Goal: Task Accomplishment & Management: Manage account settings

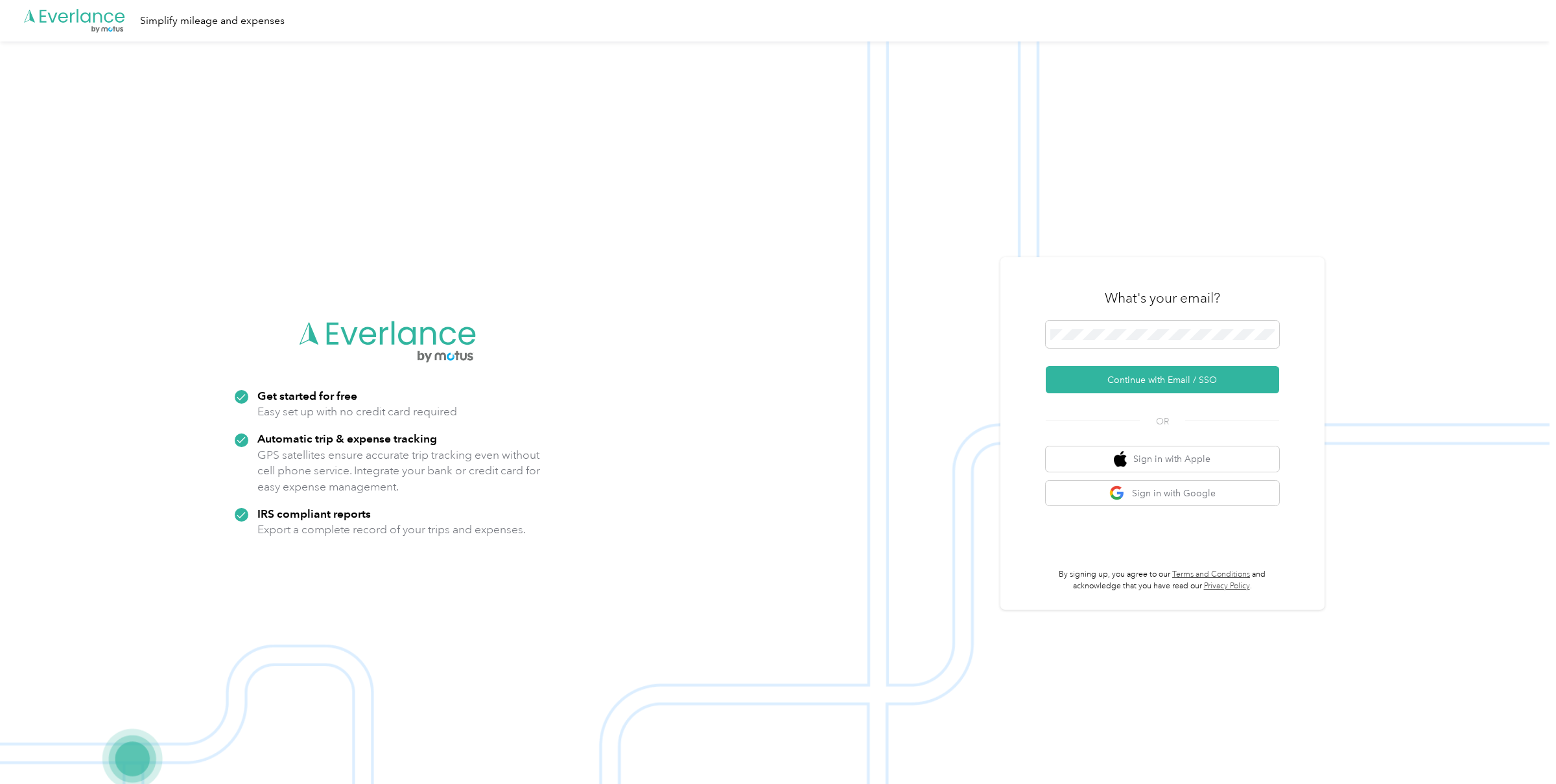
click at [1169, 243] on img at bounding box center [775, 434] width 1549 height 784
click at [1244, 327] on span at bounding box center [1163, 335] width 234 height 27
click at [1272, 336] on body ".cls-1 { fill: #00adee; } .cls-2 { fill: #fff; } .cls-3 { fill: #707372; } .cls…" at bounding box center [775, 412] width 1549 height 826
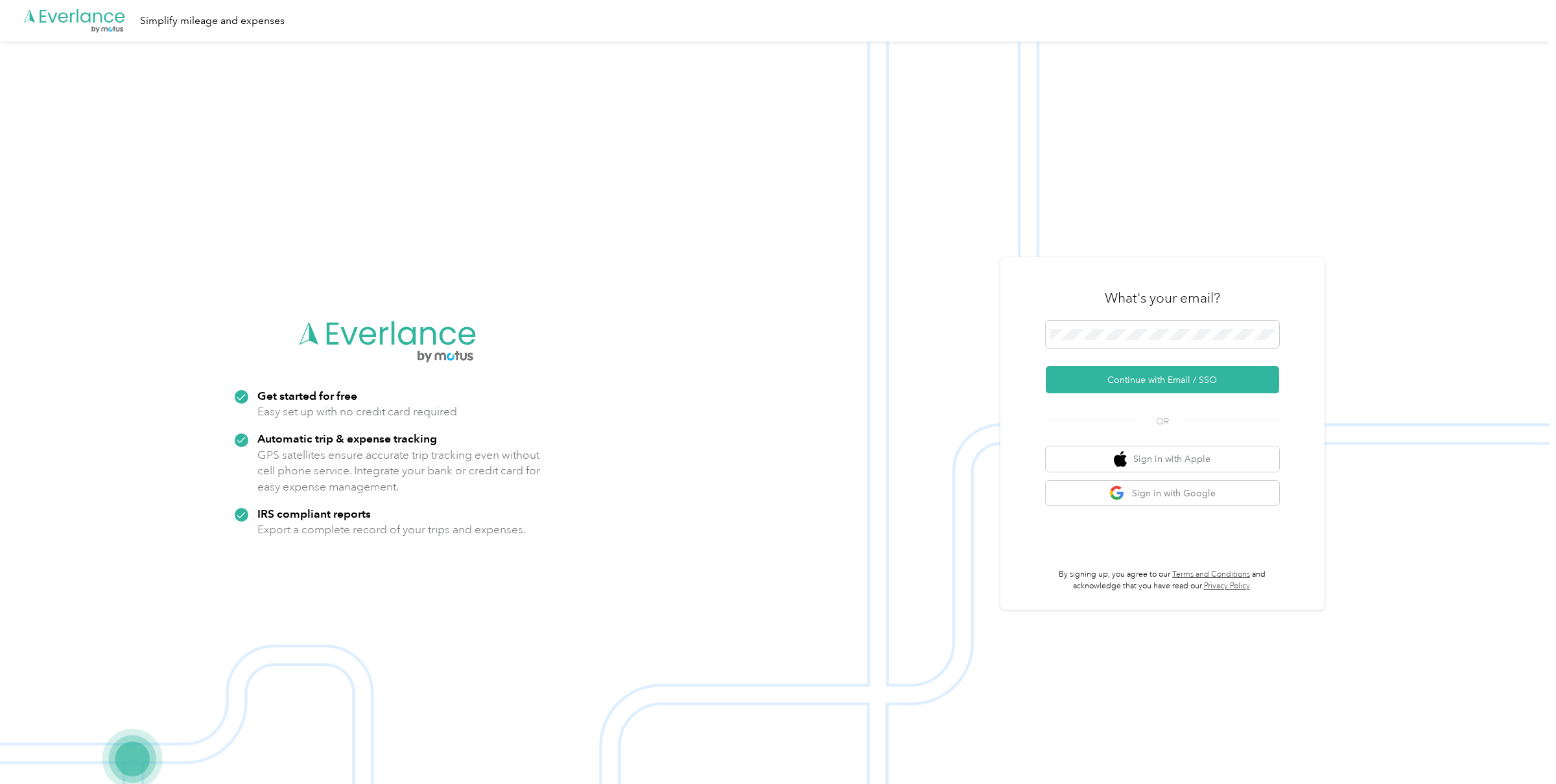
click at [1135, 364] on form "Continue with Email / SSO" at bounding box center [1163, 357] width 234 height 73
click at [1133, 380] on button "Continue with Email / SSO" at bounding box center [1163, 379] width 234 height 27
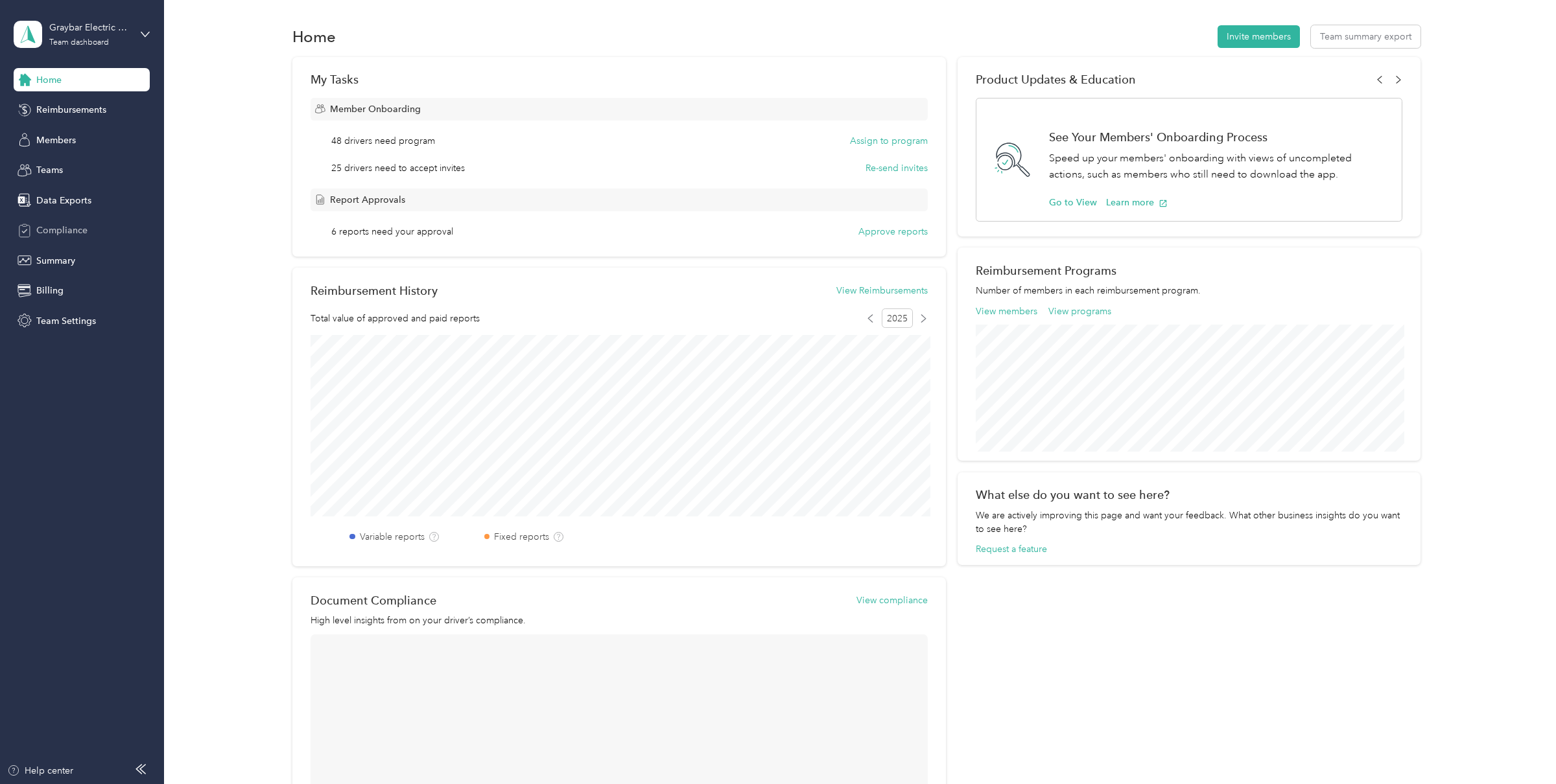
click at [77, 230] on span "Compliance" at bounding box center [61, 231] width 52 height 14
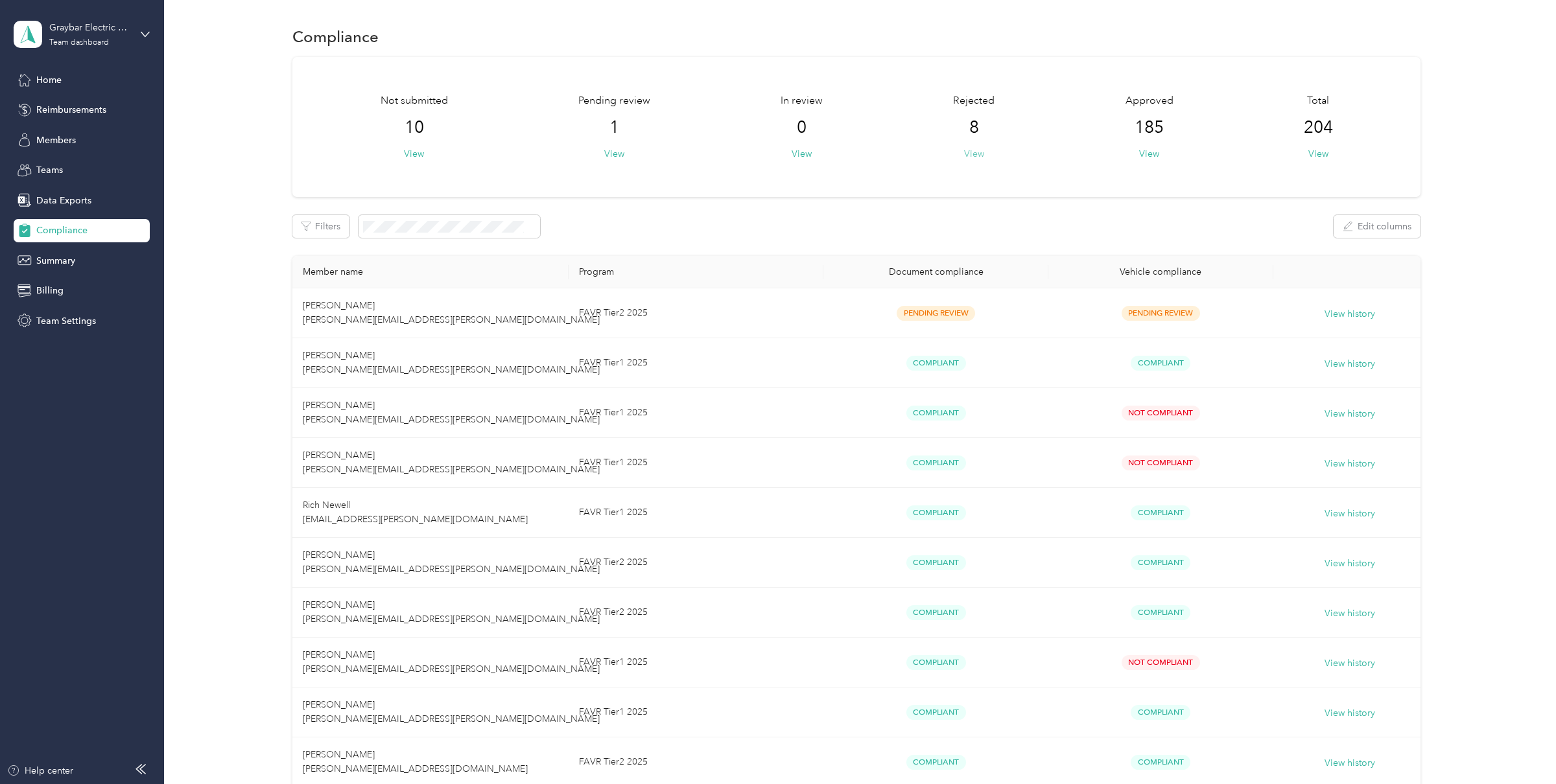
click at [984, 155] on button "View" at bounding box center [974, 154] width 20 height 14
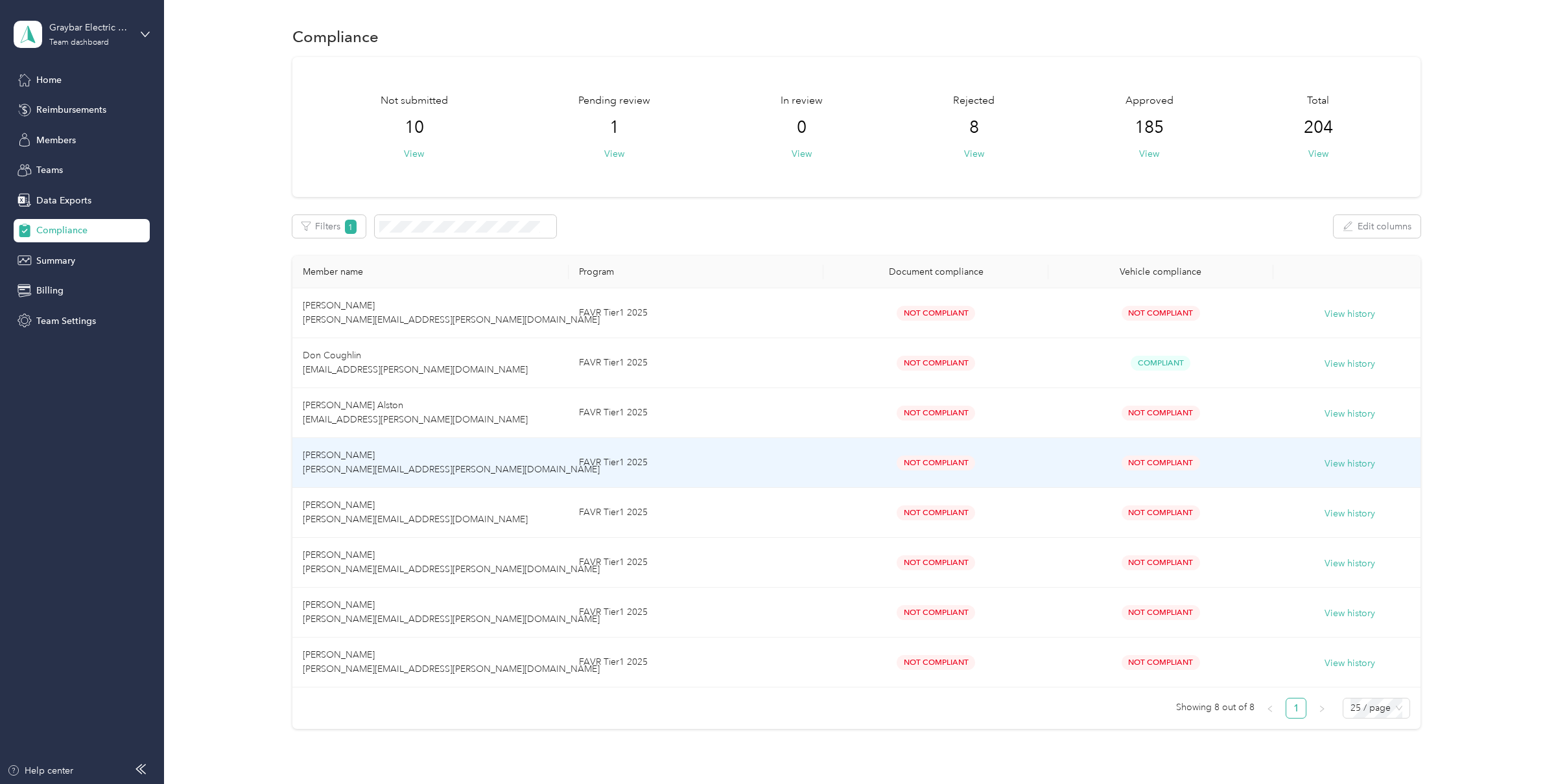
click at [434, 451] on td "[PERSON_NAME] [PERSON_NAME][EMAIL_ADDRESS][PERSON_NAME][DOMAIN_NAME]" at bounding box center [429, 462] width 275 height 50
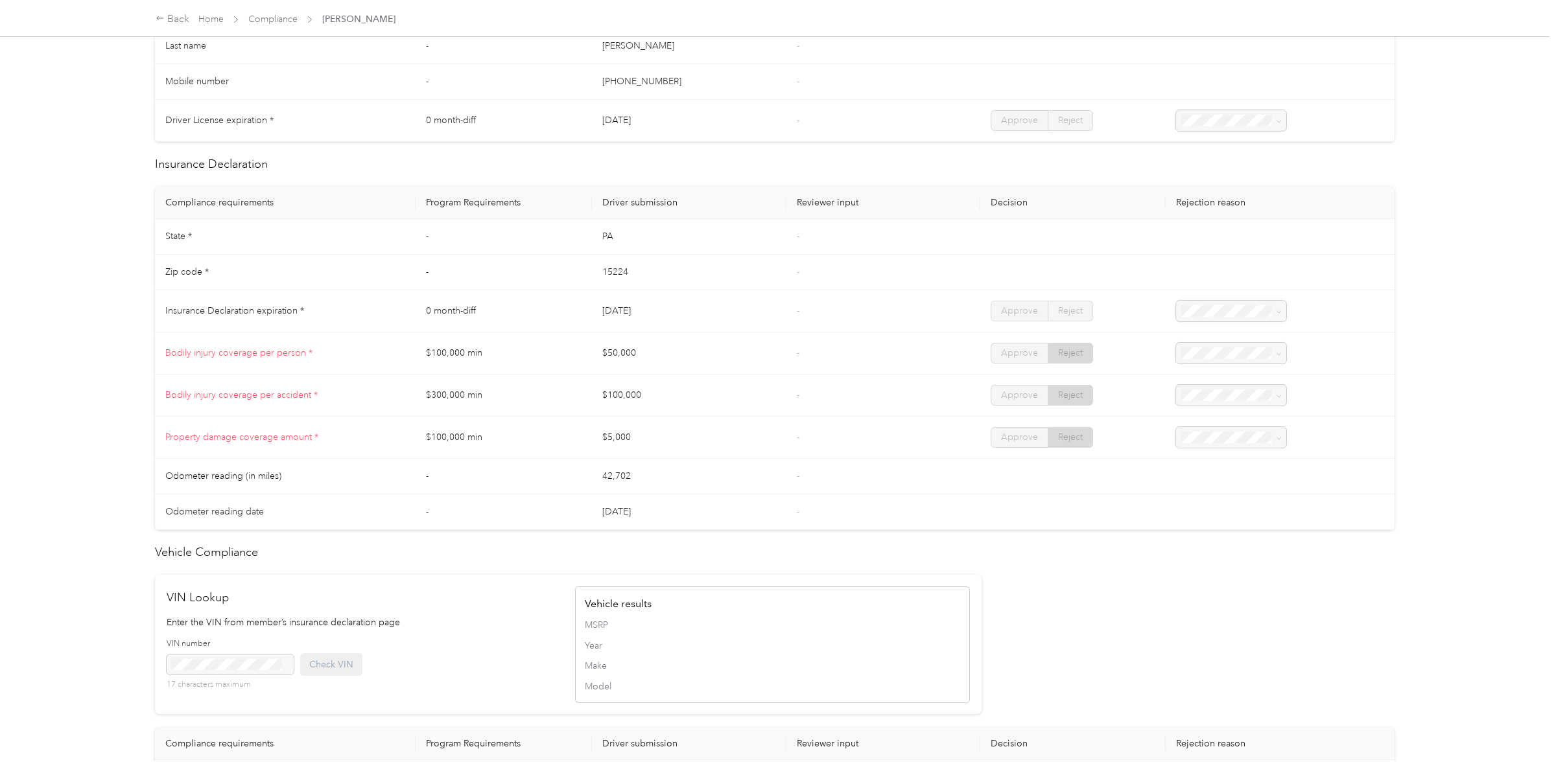
scroll to position [479, 0]
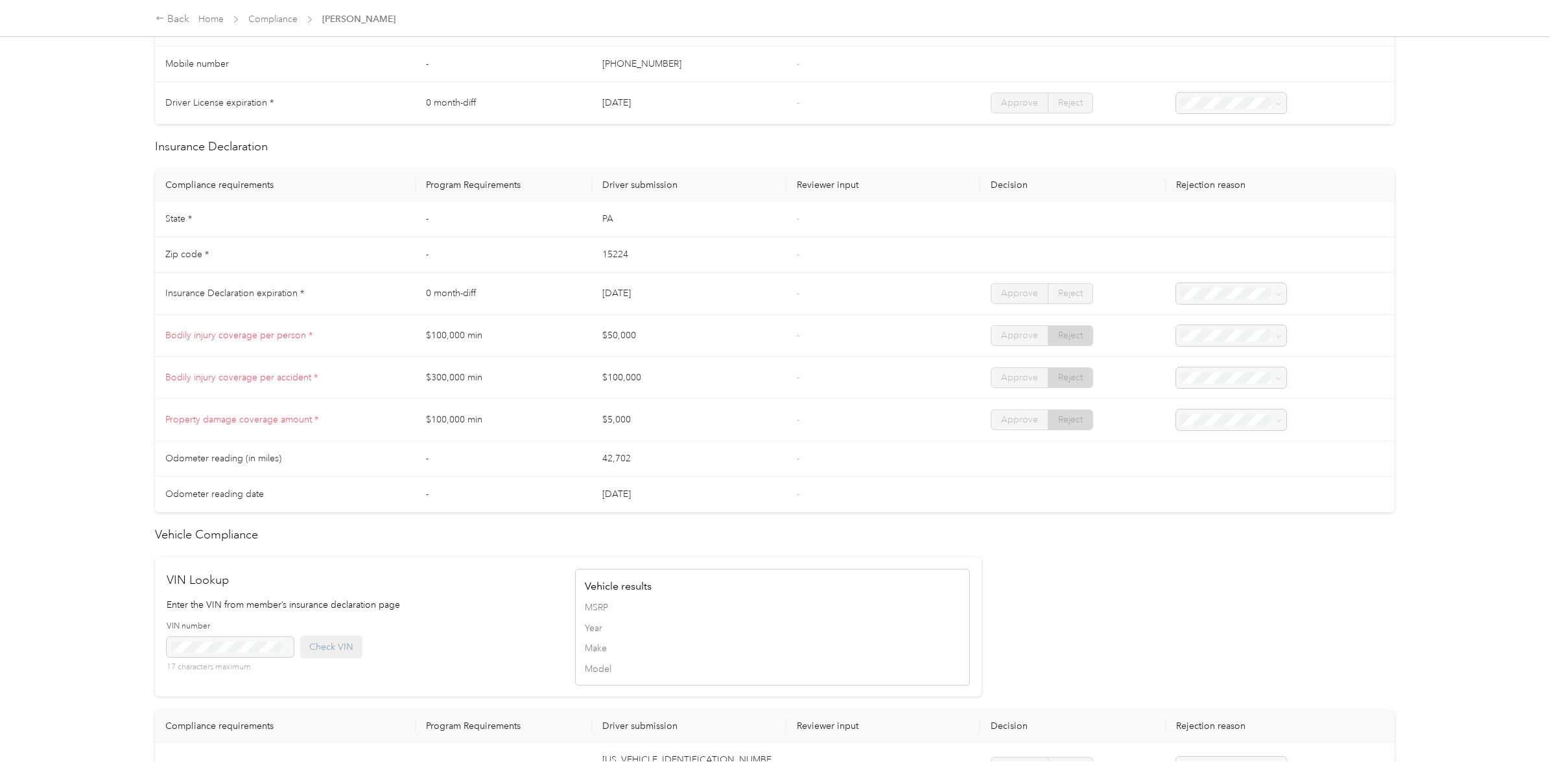
click at [263, 30] on div "Back Home Compliance [PERSON_NAME]" at bounding box center [778, 18] width 1296 height 36
click at [261, 23] on link "Compliance" at bounding box center [272, 18] width 50 height 11
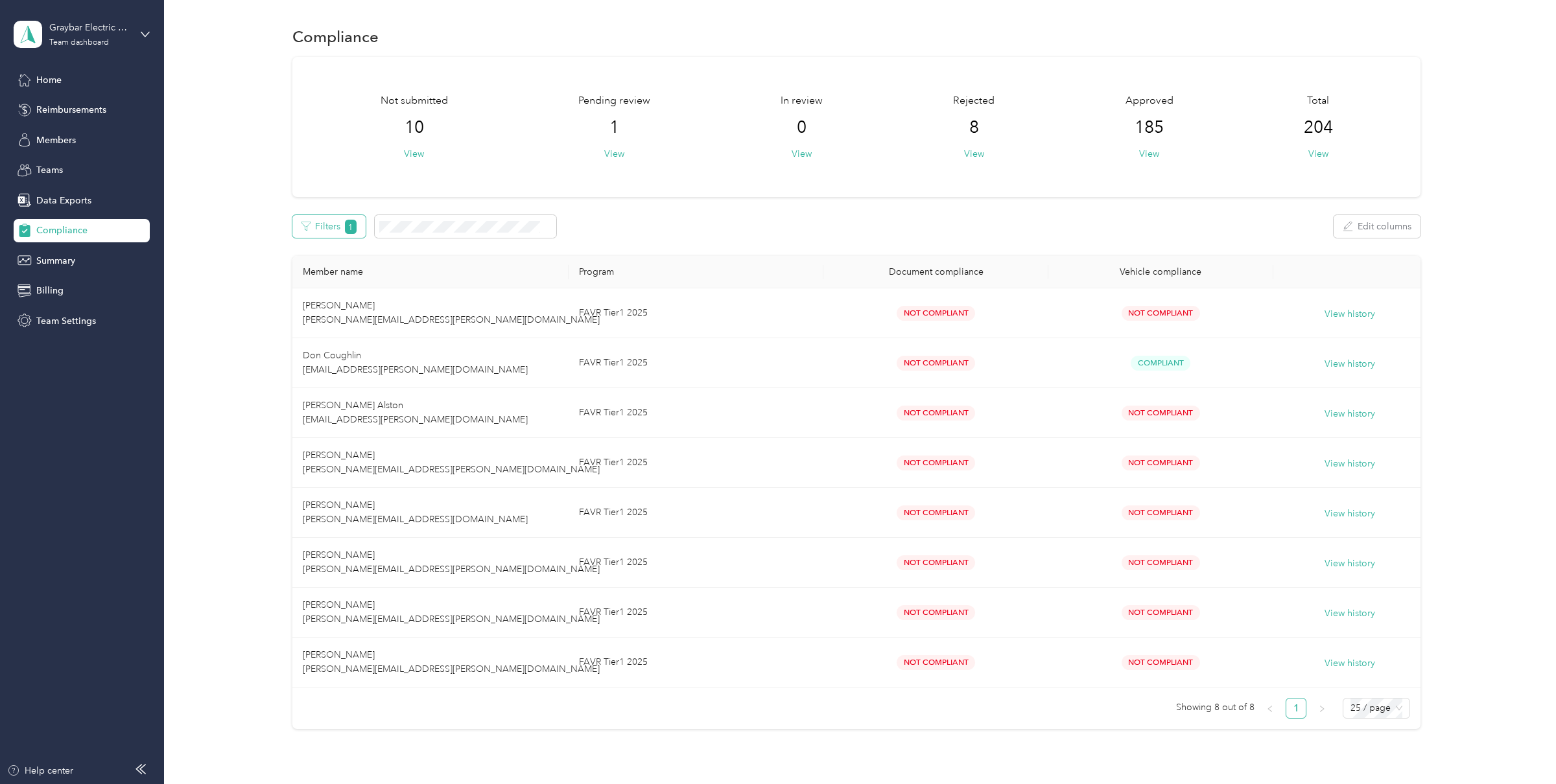
click at [351, 224] on span "1" at bounding box center [350, 227] width 12 height 15
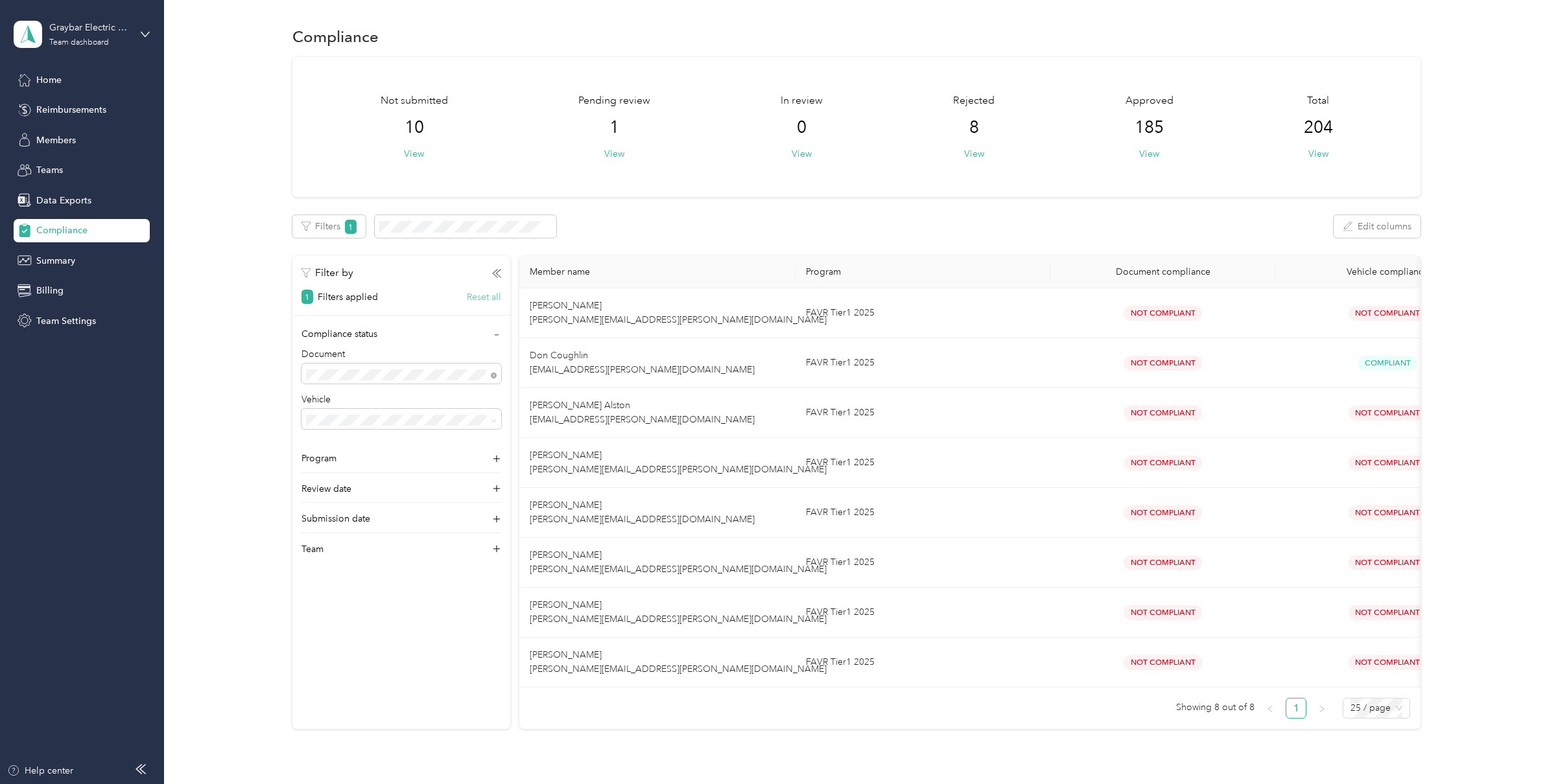
click at [485, 294] on button "Reset all" at bounding box center [484, 297] width 34 height 14
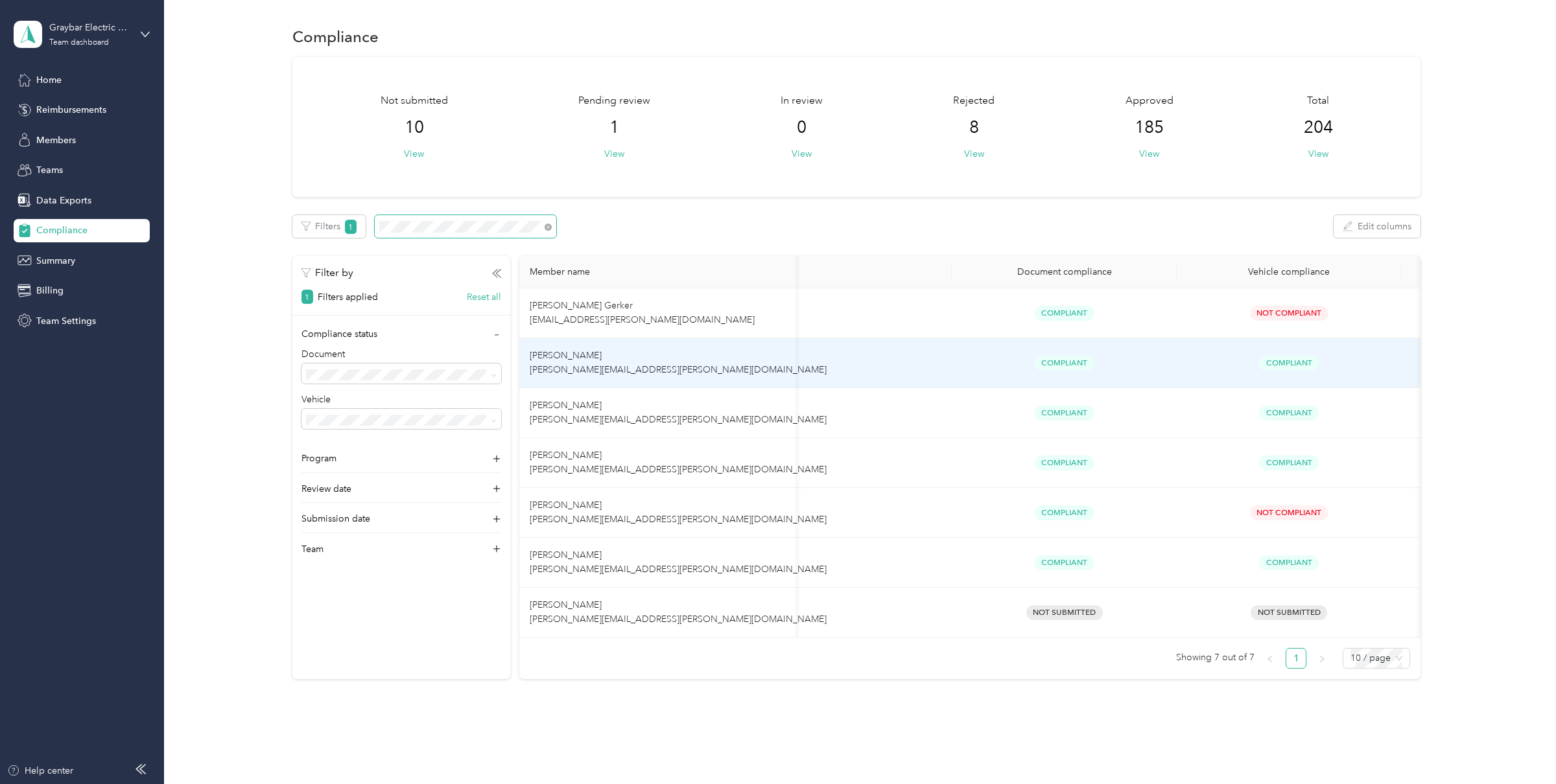
scroll to position [0, 222]
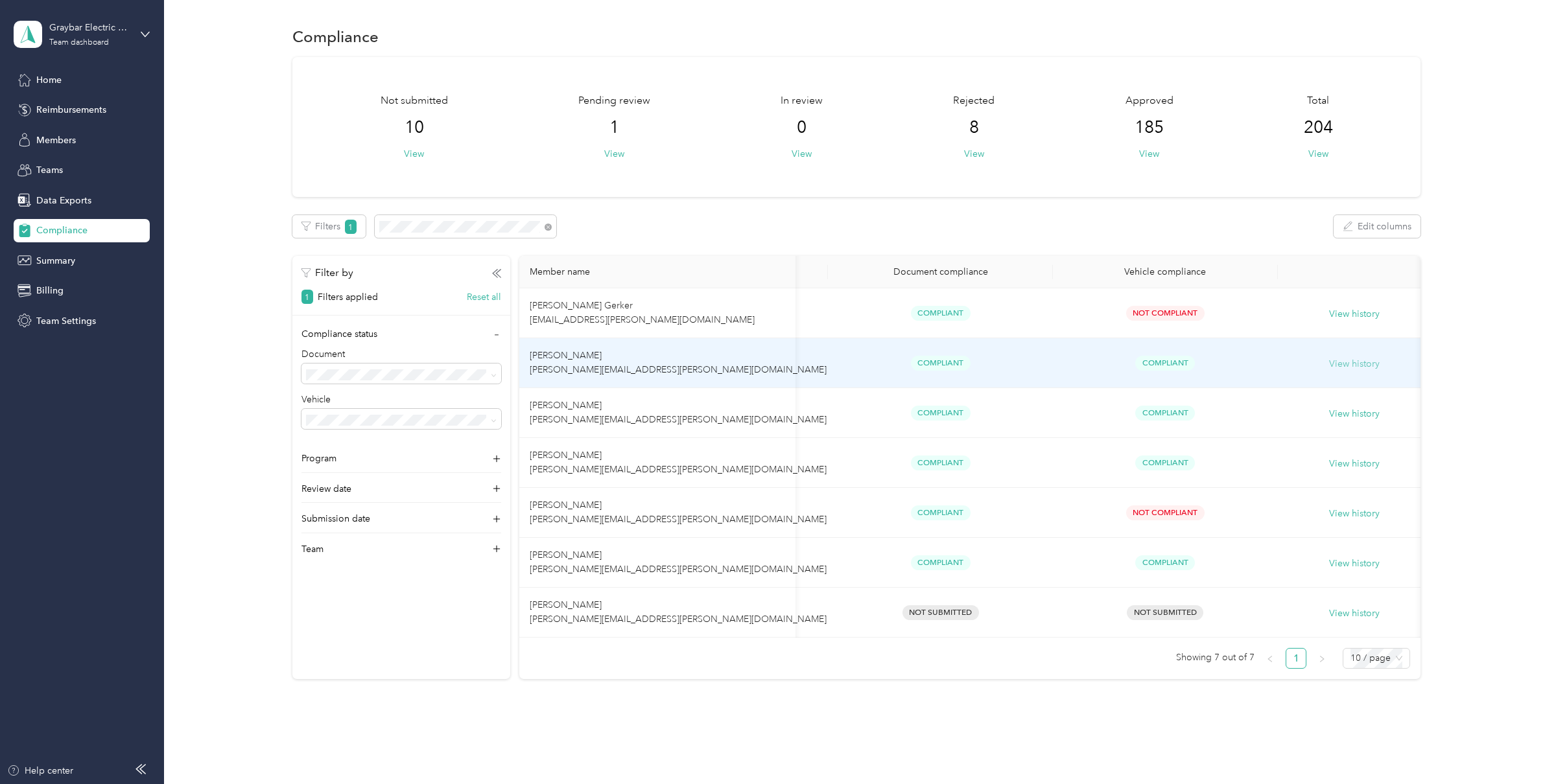
click at [1344, 370] on button "View history" at bounding box center [1355, 364] width 51 height 15
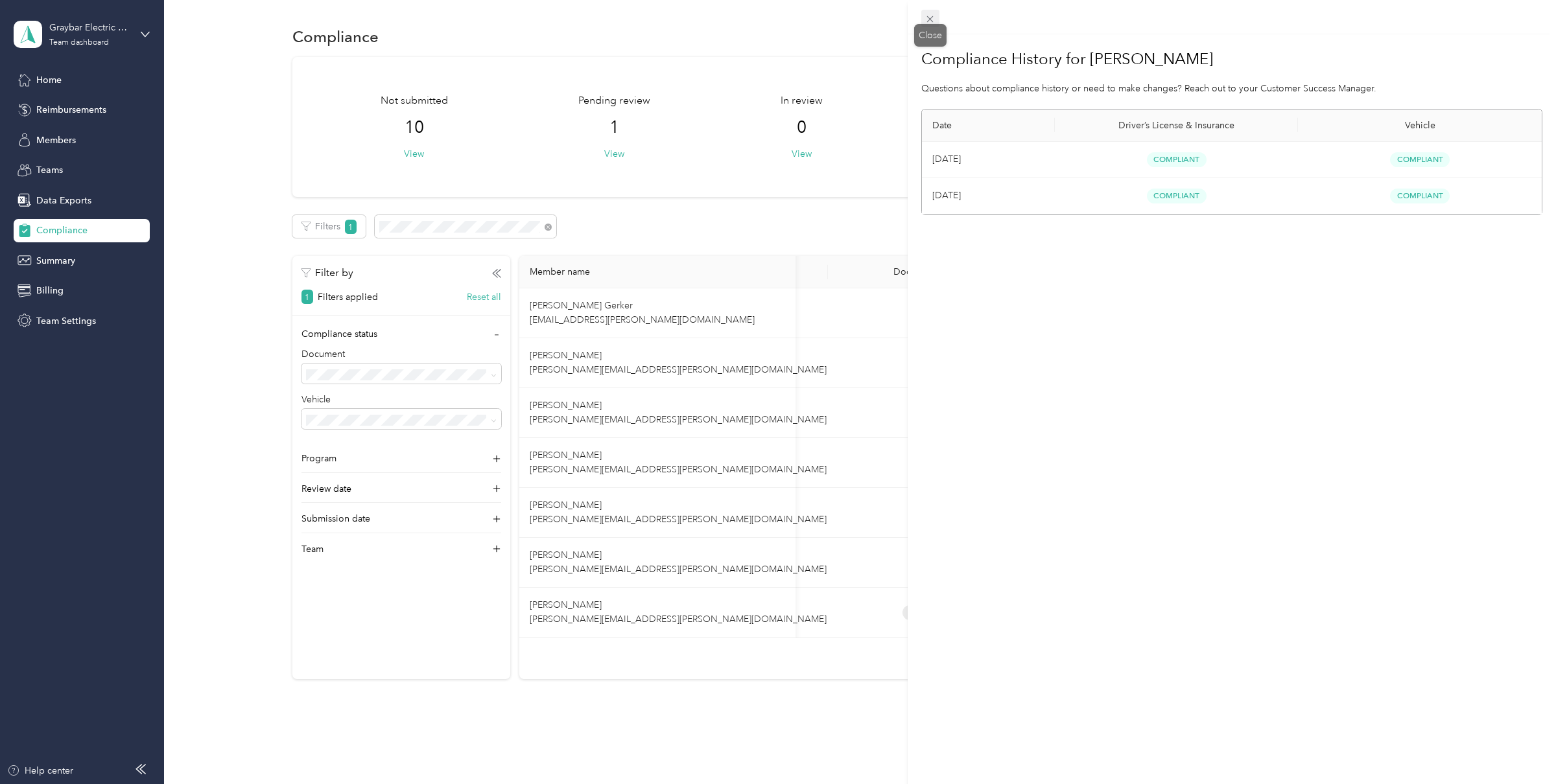
click at [931, 18] on icon at bounding box center [929, 18] width 11 height 11
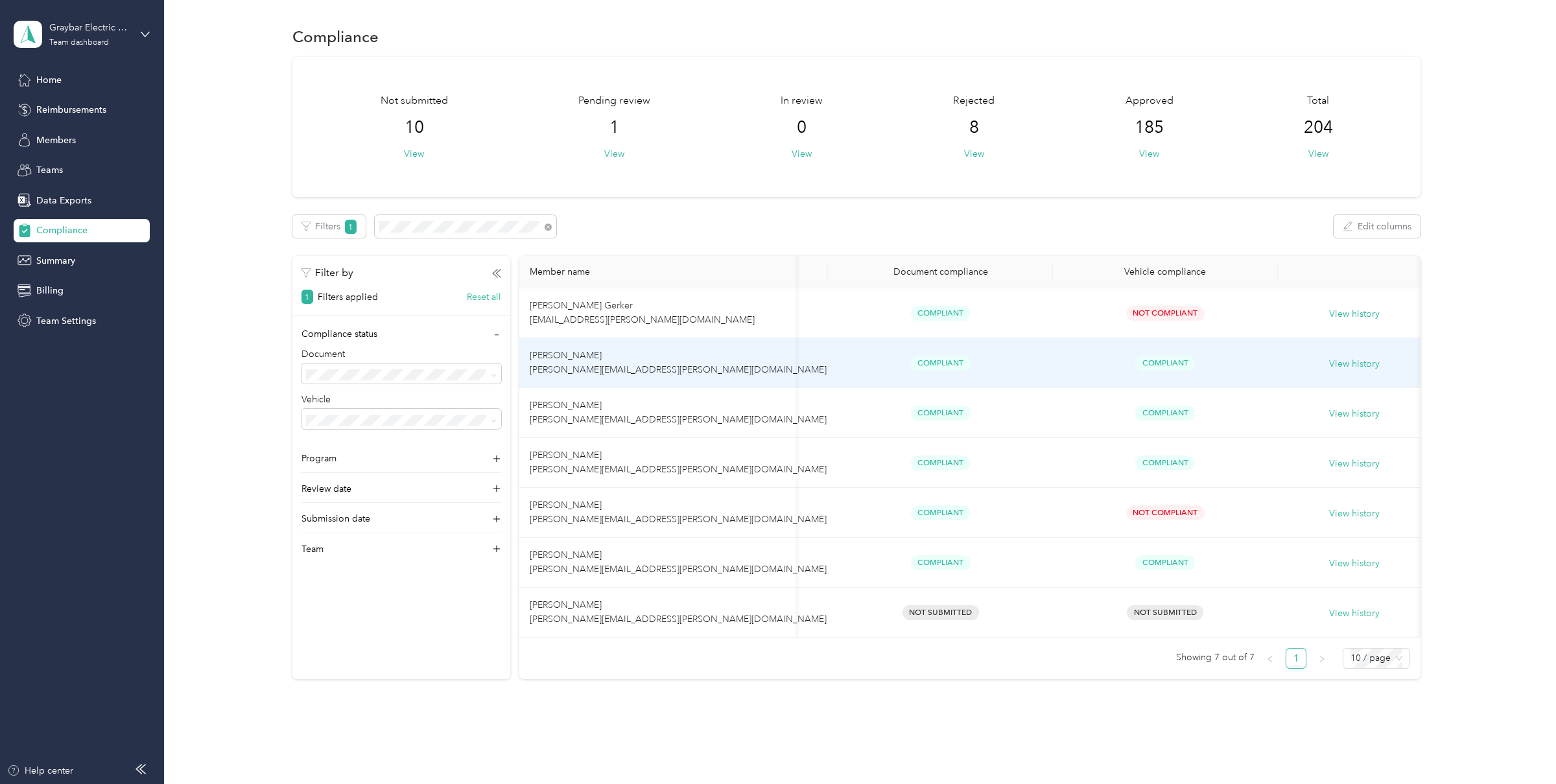
click at [725, 372] on td "[PERSON_NAME] [PERSON_NAME][EMAIL_ADDRESS][PERSON_NAME][DOMAIN_NAME]" at bounding box center [657, 363] width 275 height 50
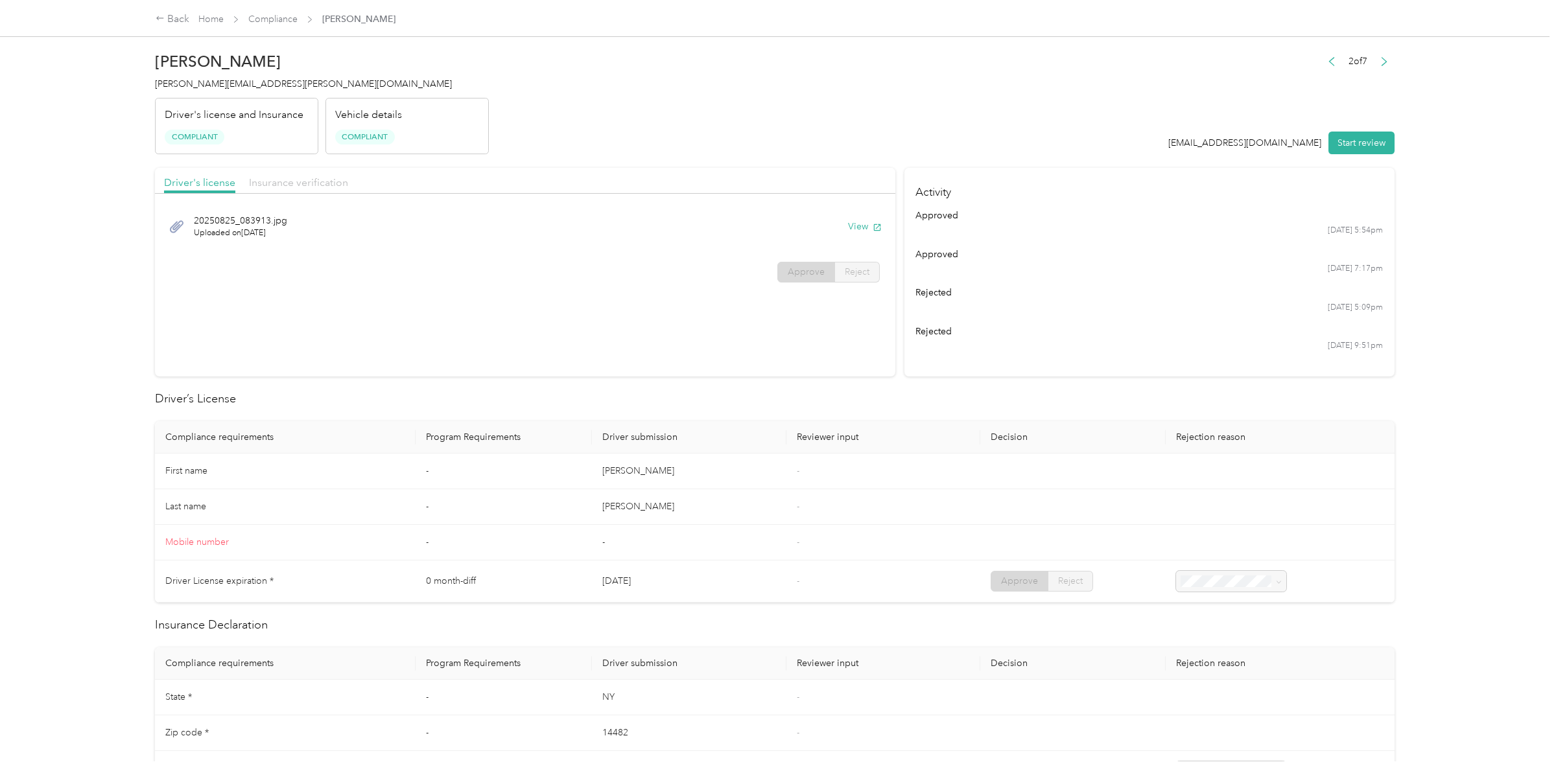
click at [308, 186] on span "Insurance verification" at bounding box center [299, 182] width 99 height 13
click at [862, 228] on button "View" at bounding box center [864, 227] width 34 height 14
click at [772, 143] on header "[PERSON_NAME] [PERSON_NAME][EMAIL_ADDRESS][PERSON_NAME][DOMAIN_NAME] Driver's l…" at bounding box center [775, 100] width 1240 height 109
click at [199, 82] on span "[PERSON_NAME][EMAIL_ADDRESS][PERSON_NAME][DOMAIN_NAME]" at bounding box center [303, 84] width 297 height 11
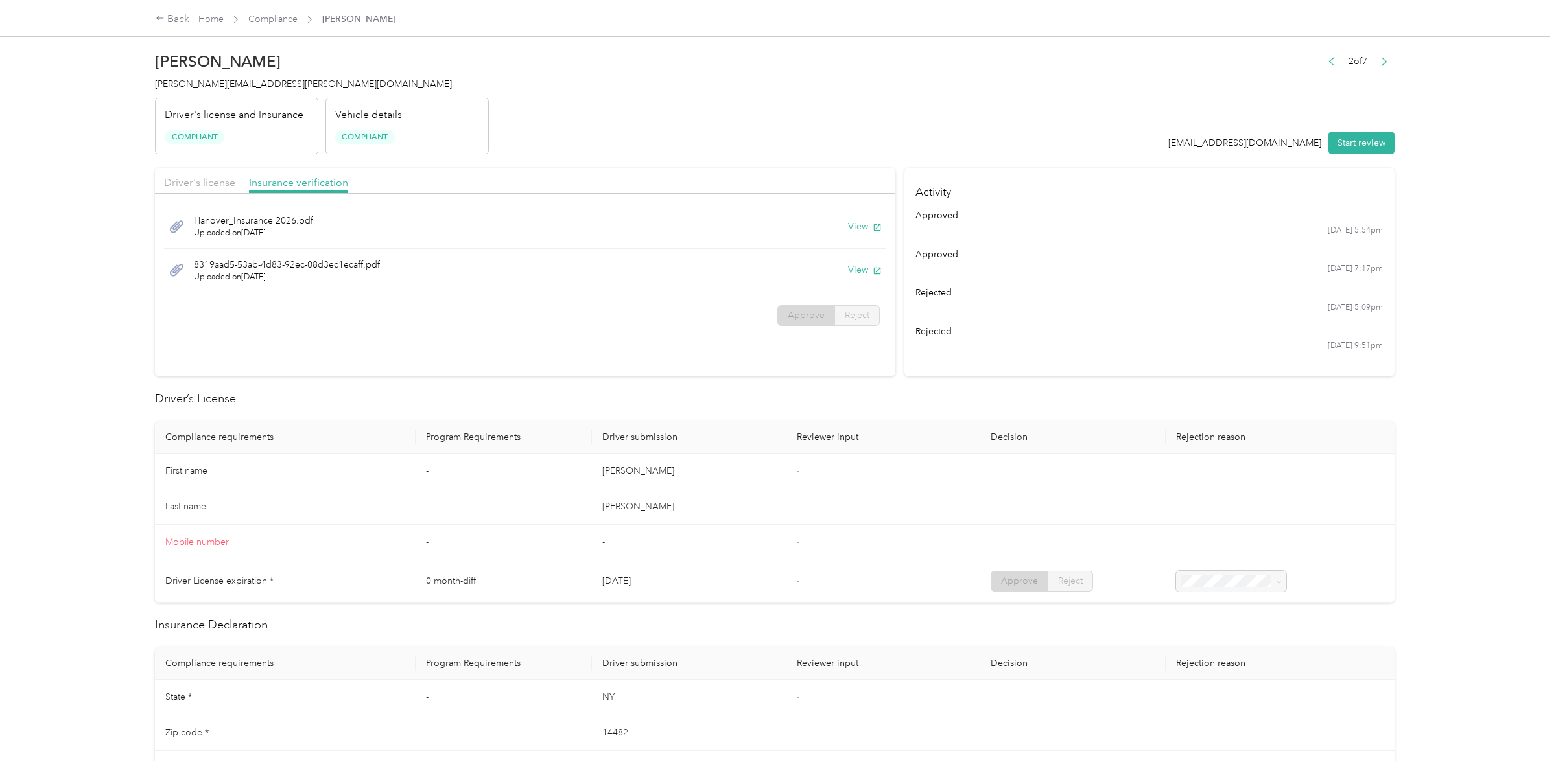
click at [343, 85] on h4 "[PERSON_NAME][EMAIL_ADDRESS][PERSON_NAME][DOMAIN_NAME]" at bounding box center [321, 84] width 334 height 14
click at [232, 81] on span "[PERSON_NAME][EMAIL_ADDRESS][PERSON_NAME][DOMAIN_NAME]" at bounding box center [303, 84] width 297 height 11
copy span "[PERSON_NAME][EMAIL_ADDRESS][PERSON_NAME][DOMAIN_NAME]"
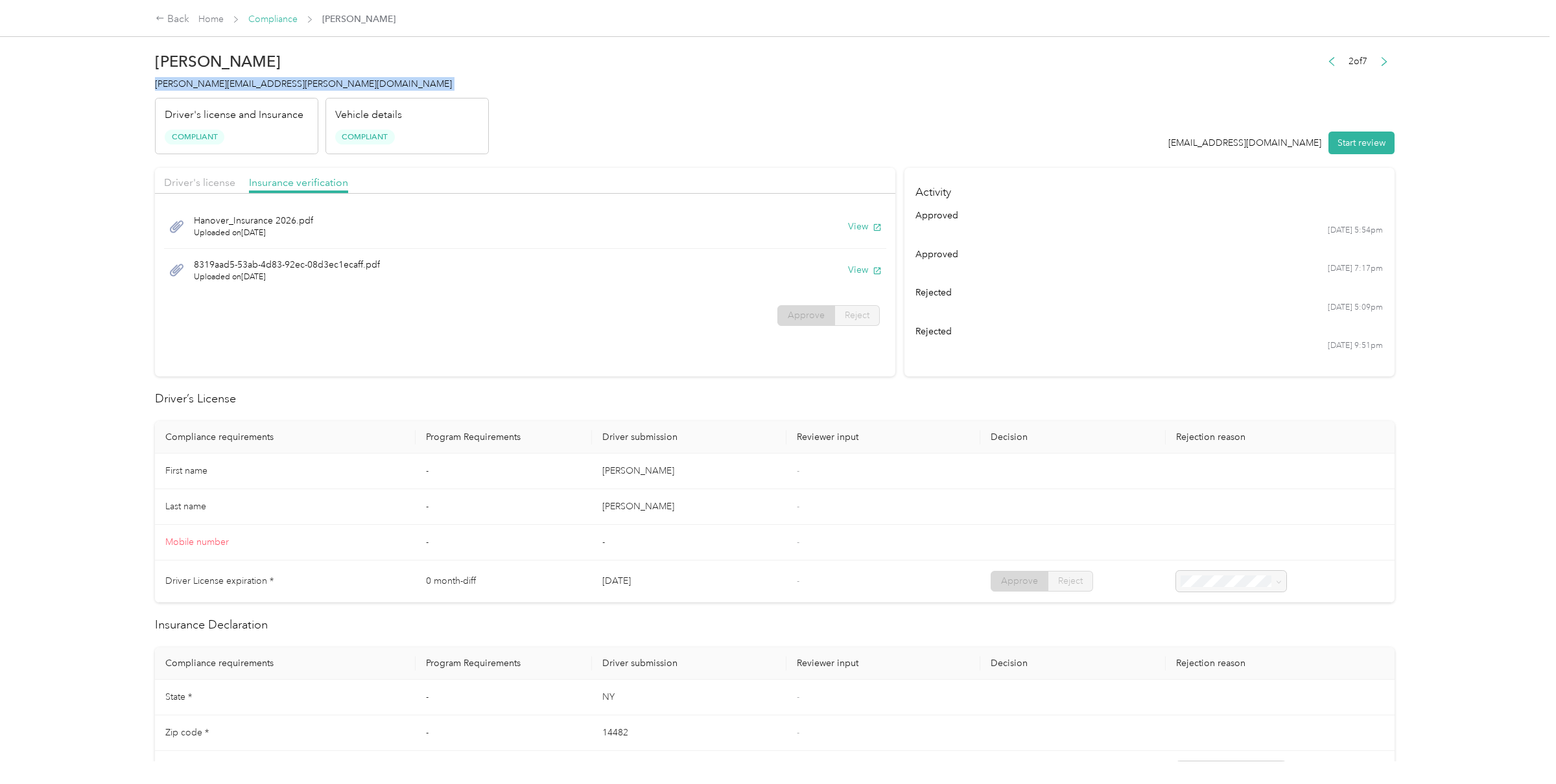
click at [276, 18] on link "Compliance" at bounding box center [272, 18] width 50 height 11
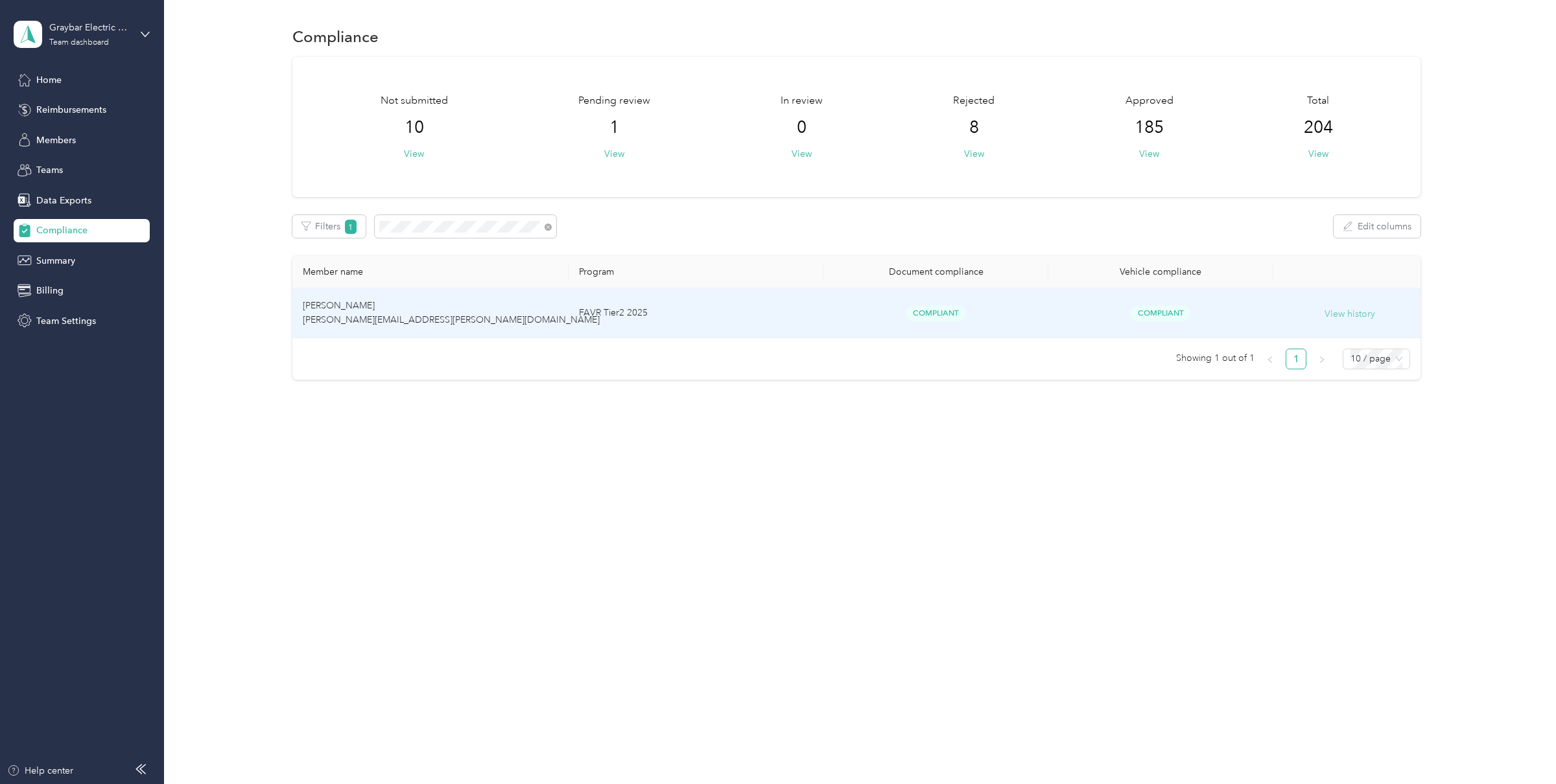
click at [1339, 314] on button "View history" at bounding box center [1350, 314] width 51 height 15
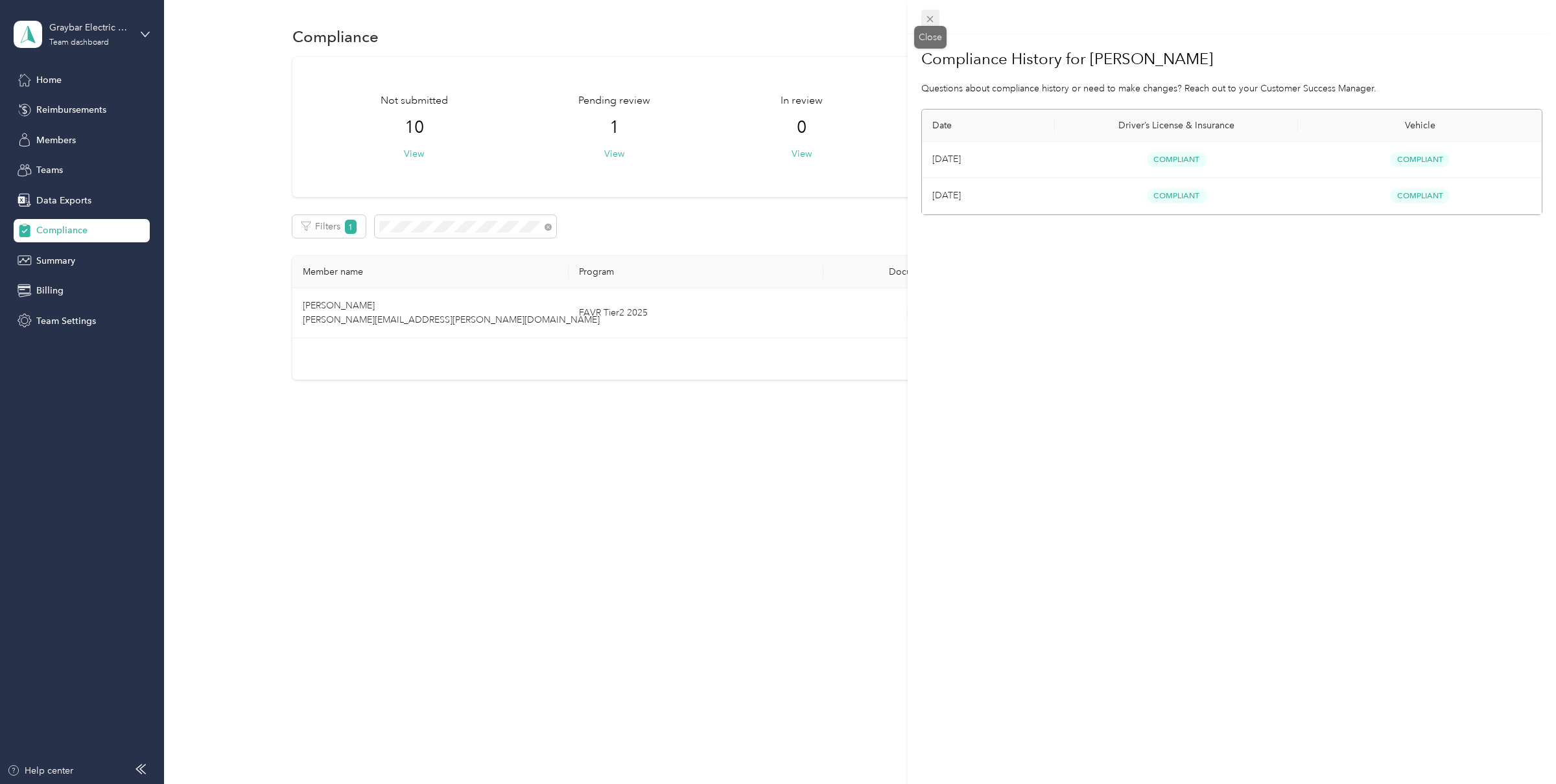
click at [930, 19] on icon at bounding box center [930, 19] width 7 height 7
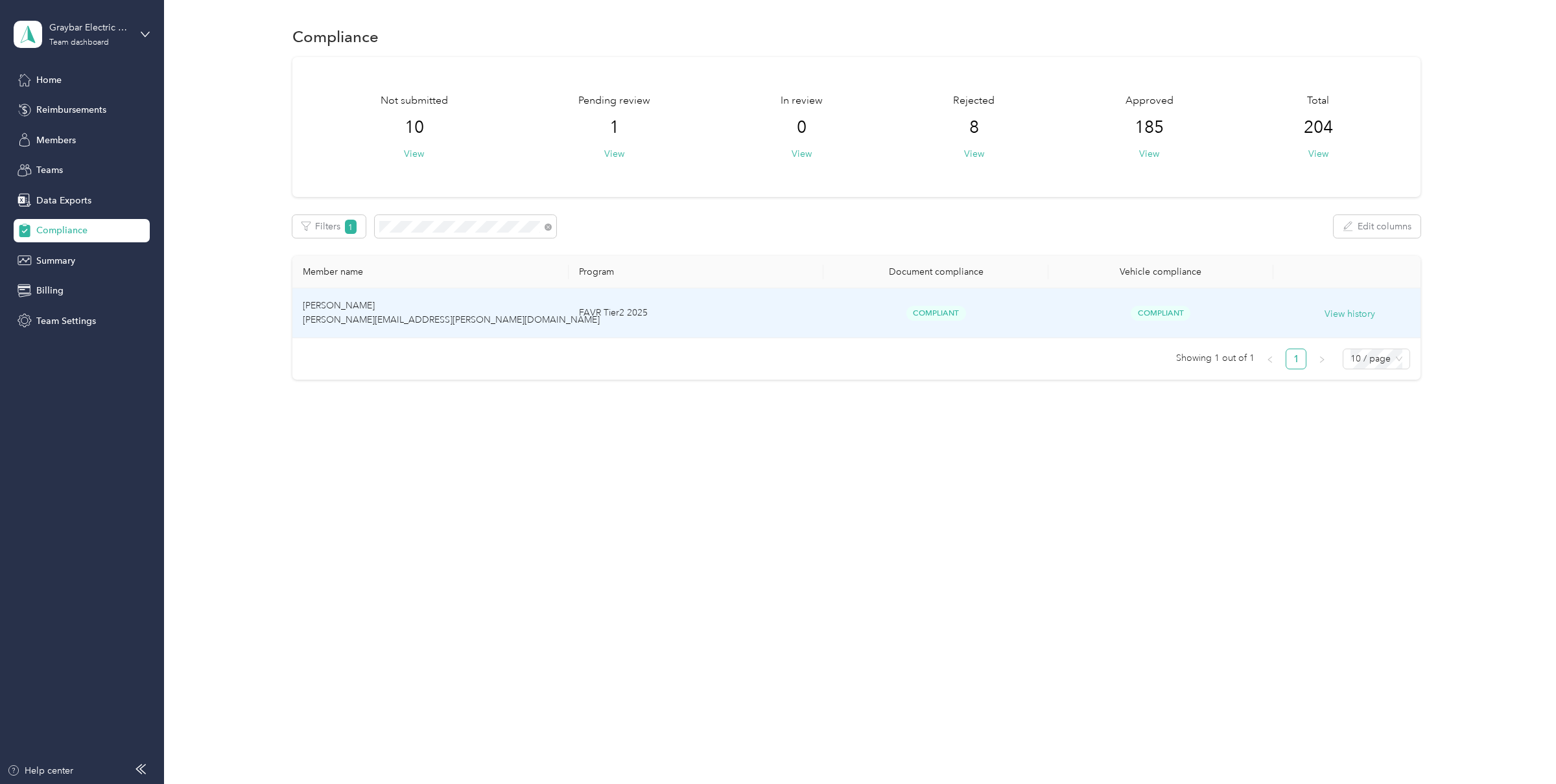
click at [715, 329] on td "FAVR Tier2 2025" at bounding box center [696, 312] width 255 height 50
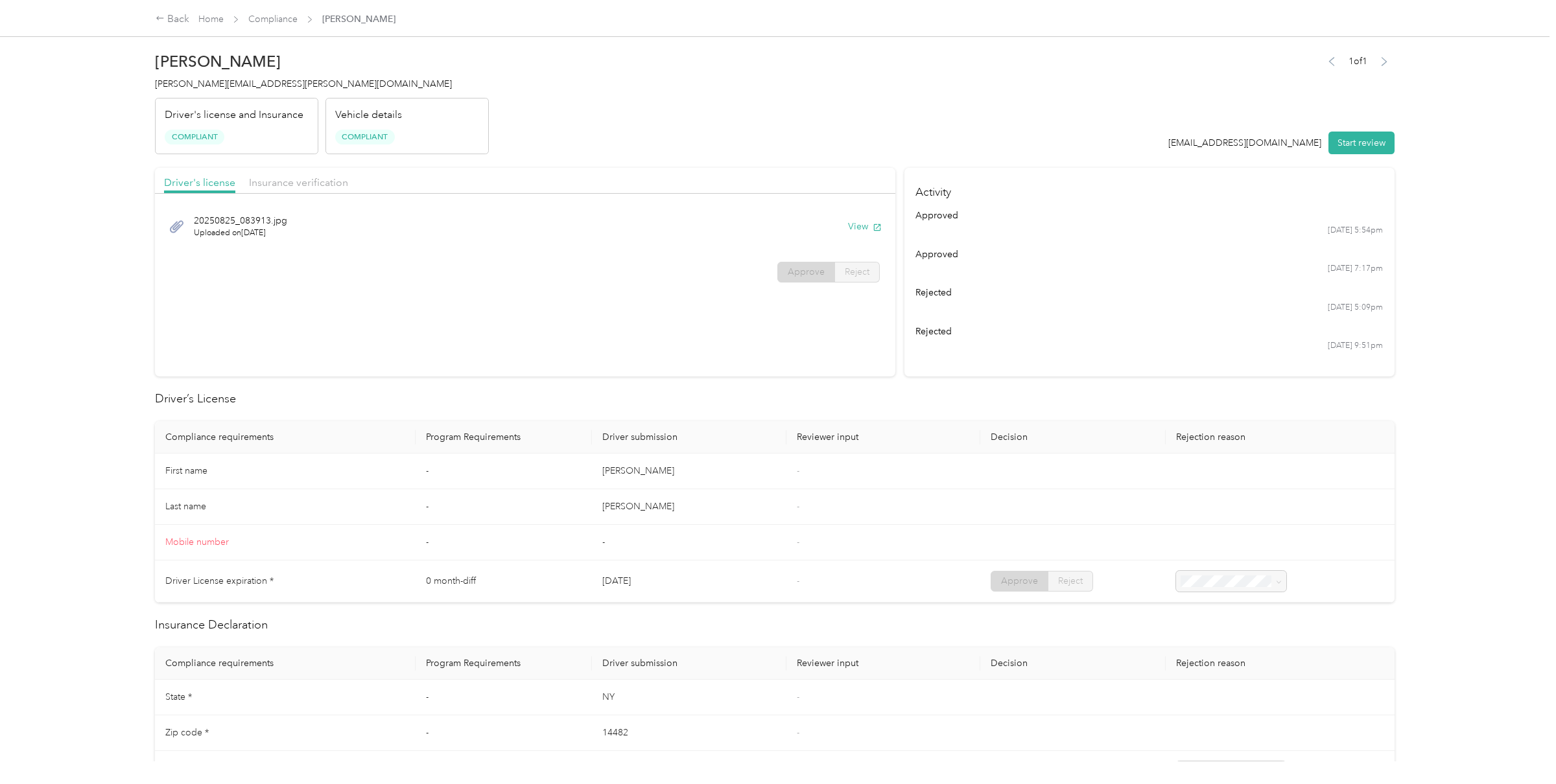
click at [337, 192] on div "Driver's license Insurance verification" at bounding box center [525, 181] width 740 height 26
click at [325, 182] on span "Insurance verification" at bounding box center [299, 182] width 99 height 13
drag, startPoint x: 282, startPoint y: 234, endPoint x: 241, endPoint y: 235, distance: 41.0
click at [241, 235] on span "Uploaded on [DATE]" at bounding box center [253, 233] width 120 height 12
click at [342, 237] on div "Hanover_Insurance 2026.pdf Uploaded on [DATE] View" at bounding box center [525, 227] width 721 height 44
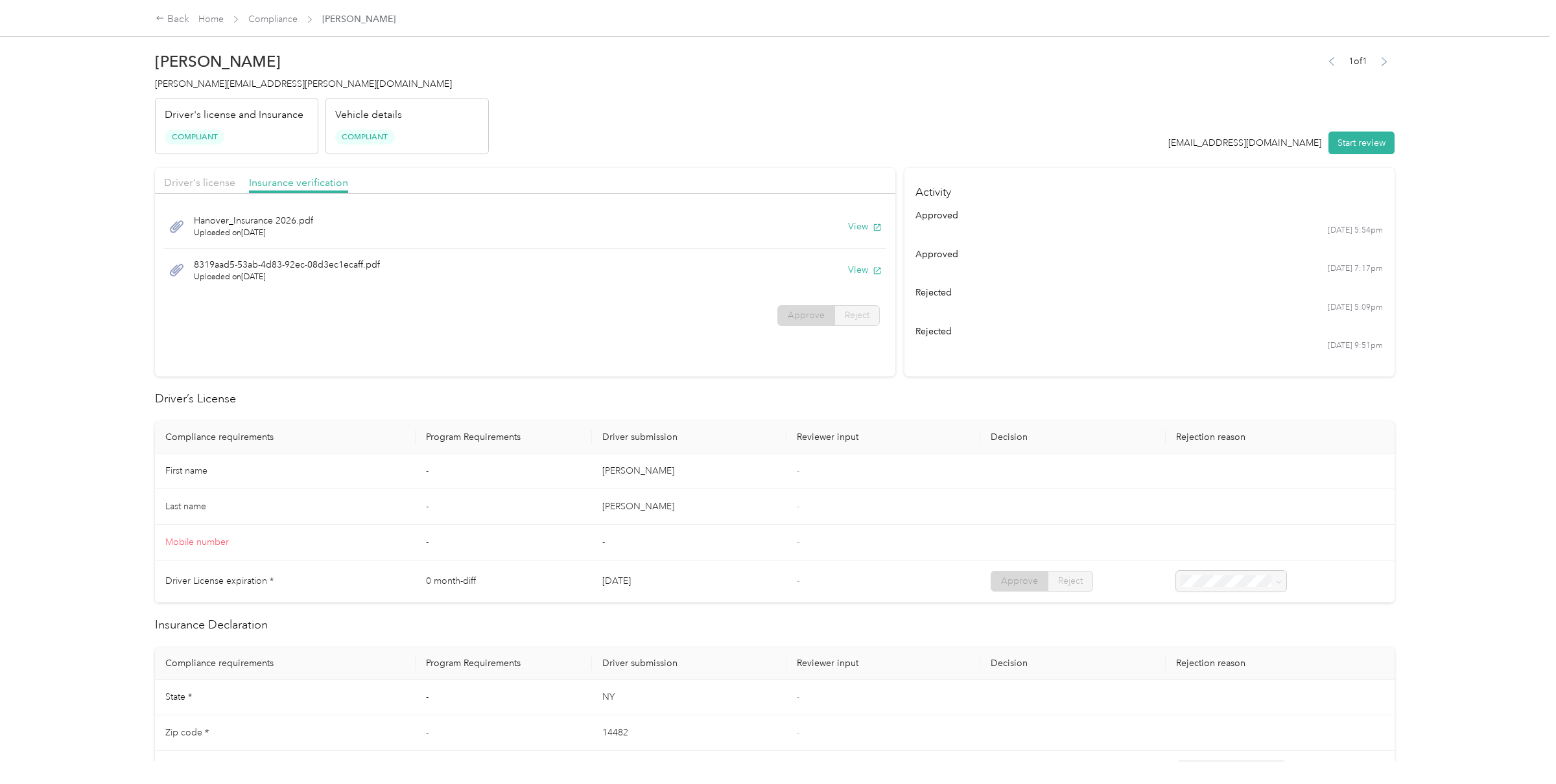
click at [277, 12] on div "Back Home Compliance [PERSON_NAME]" at bounding box center [275, 19] width 239 height 16
click at [280, 18] on link "Compliance" at bounding box center [272, 18] width 50 height 11
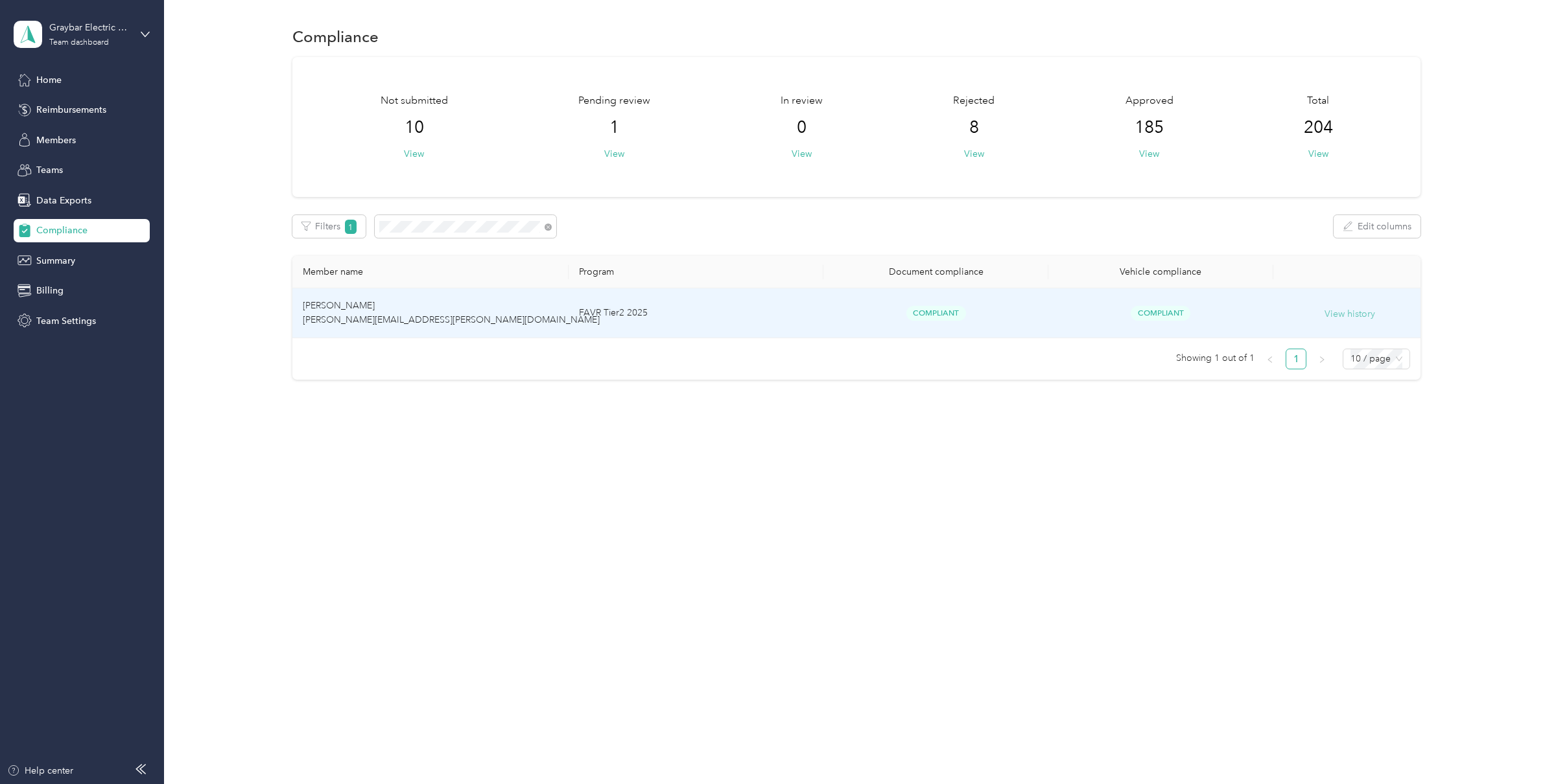
click at [1339, 319] on button "View history" at bounding box center [1350, 314] width 51 height 15
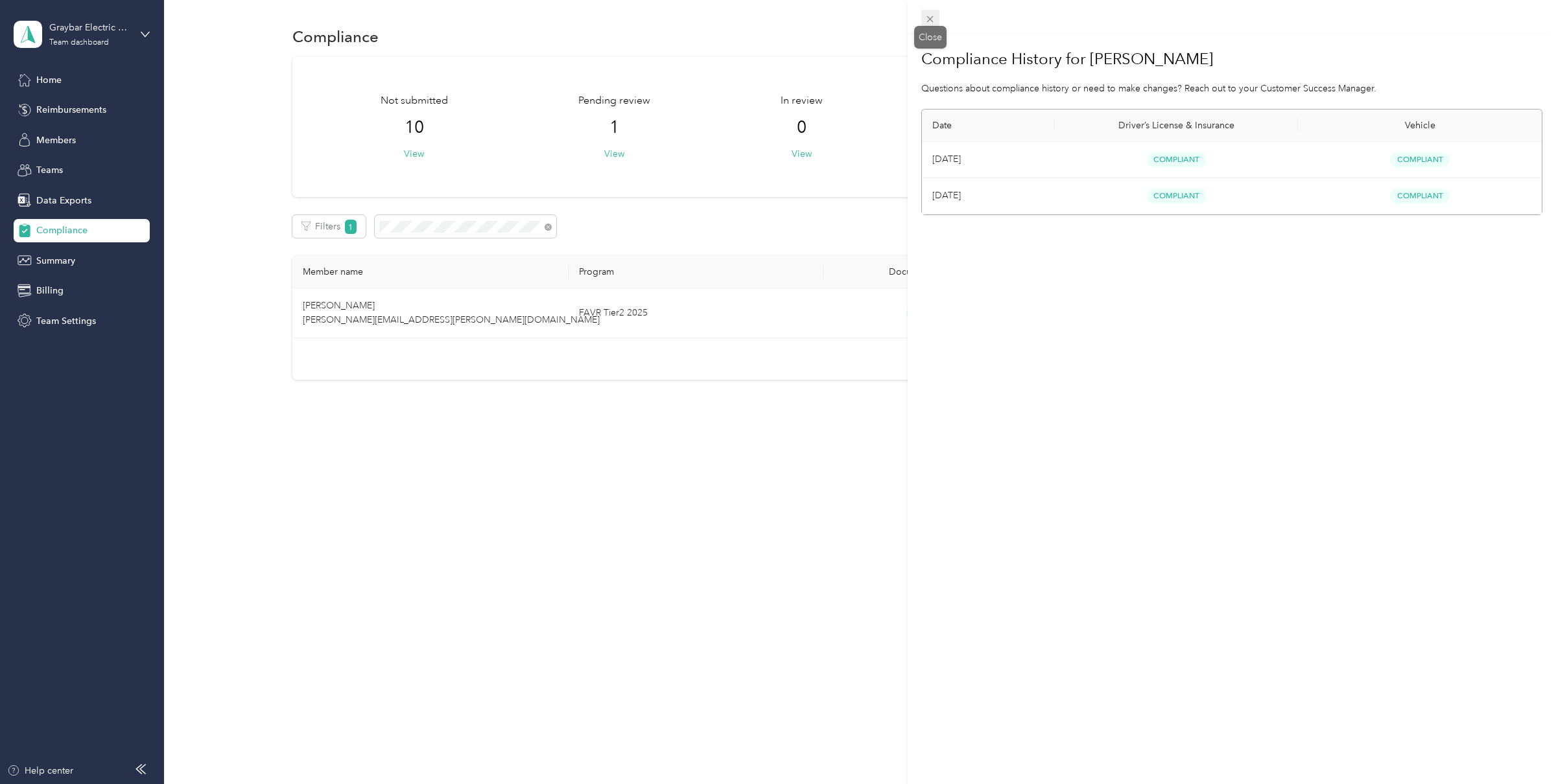
click at [933, 18] on icon at bounding box center [929, 18] width 11 height 11
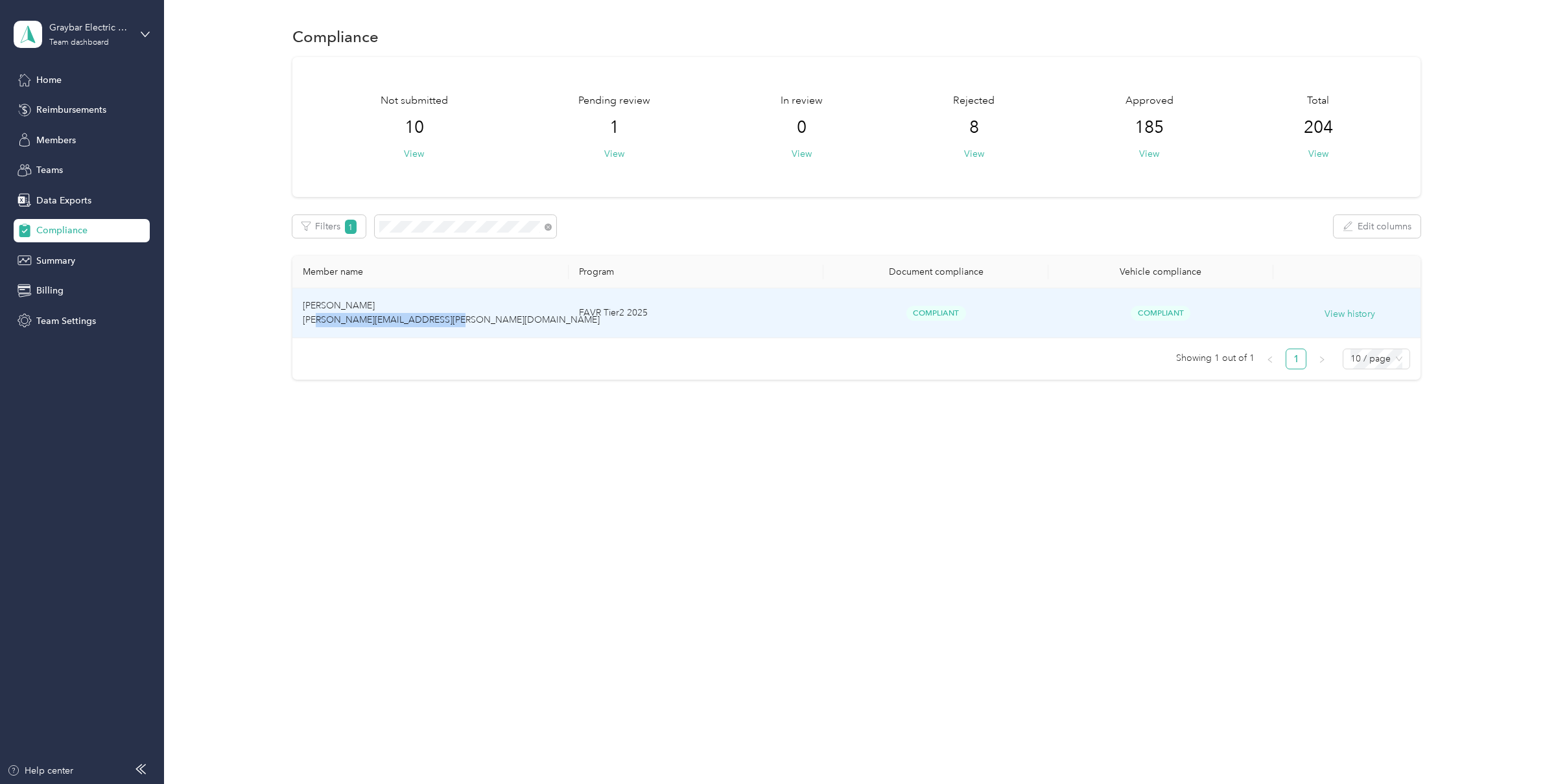
copy span "[PERSON_NAME][EMAIL_ADDRESS][PERSON_NAME][DOMAIN_NAME]"
drag, startPoint x: 444, startPoint y: 325, endPoint x: 304, endPoint y: 329, distance: 140.1
click at [304, 329] on td "[PERSON_NAME] [PERSON_NAME][EMAIL_ADDRESS][PERSON_NAME][DOMAIN_NAME]" at bounding box center [429, 312] width 275 height 50
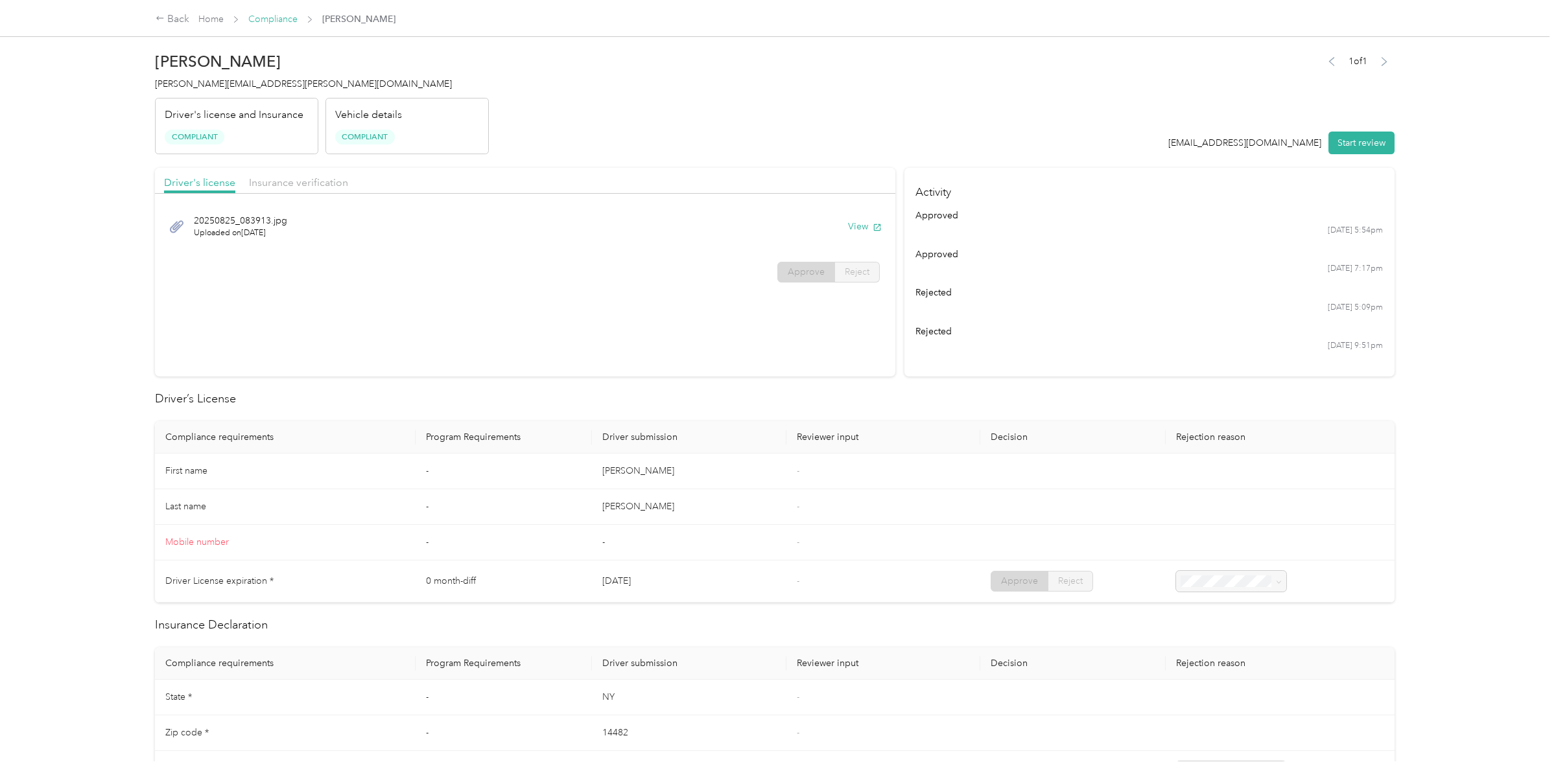
click at [270, 20] on link "Compliance" at bounding box center [272, 18] width 50 height 11
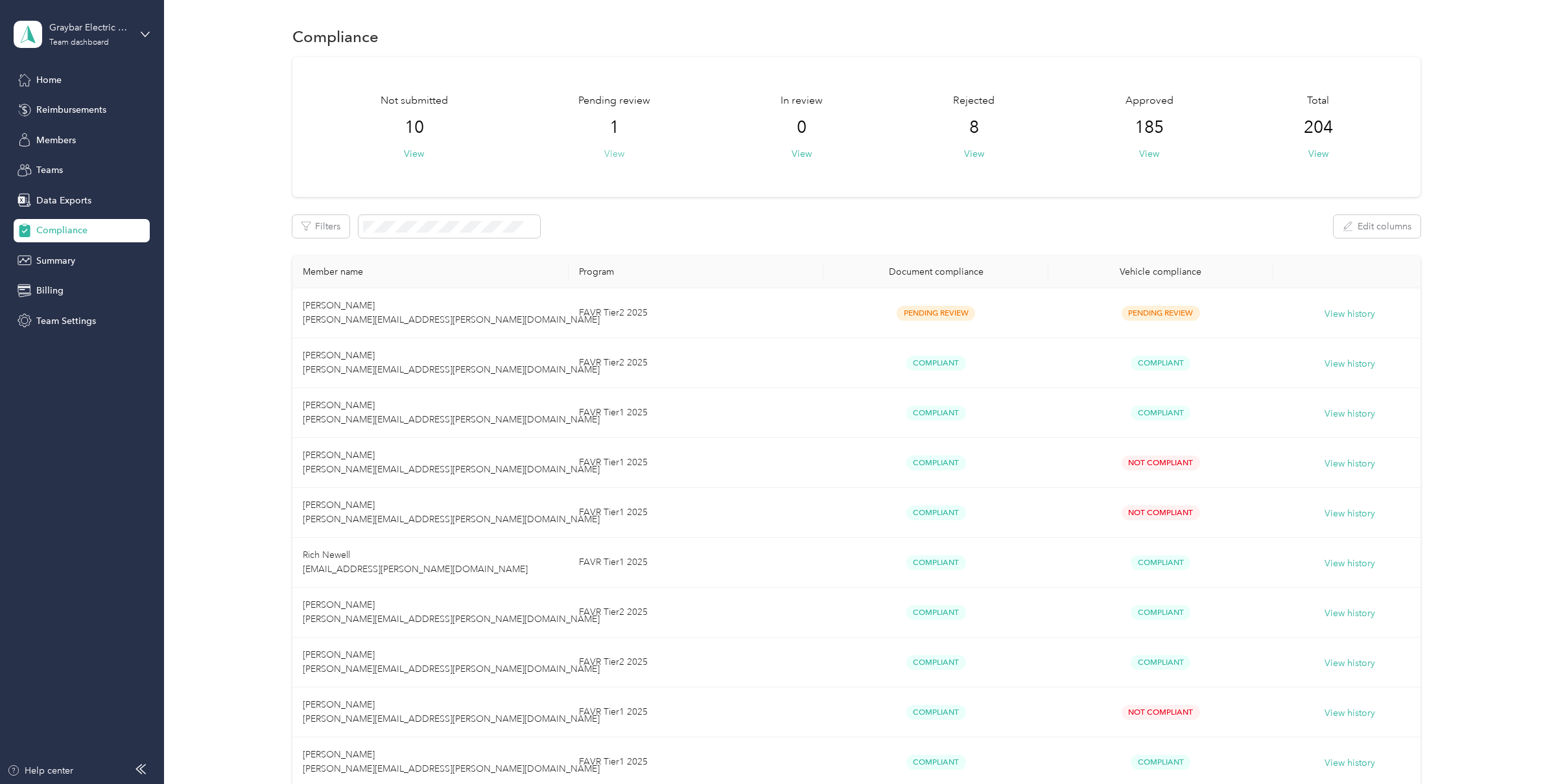
click at [621, 154] on button "View" at bounding box center [614, 154] width 20 height 14
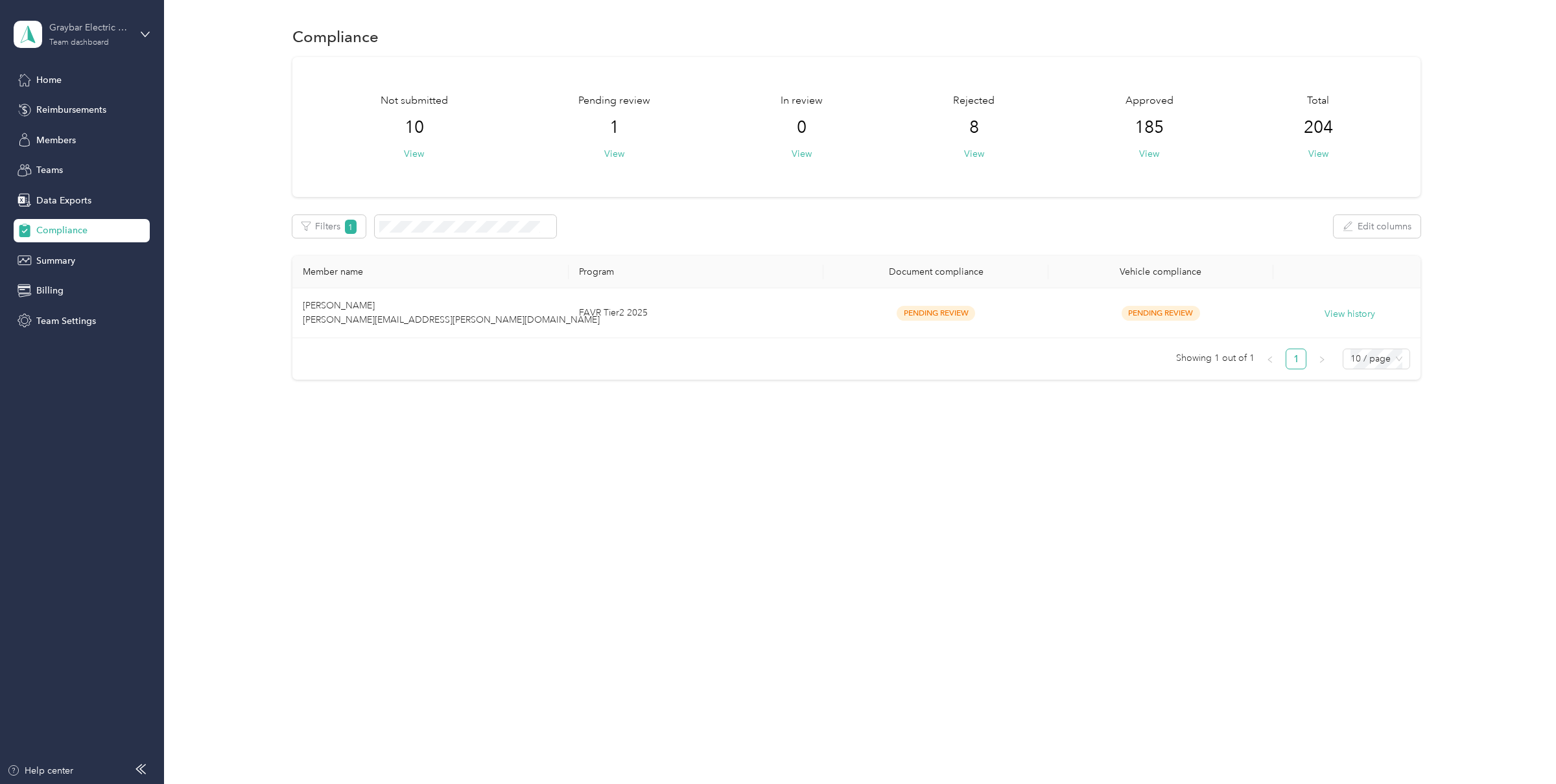
click at [67, 39] on div "Team dashboard" at bounding box center [79, 43] width 59 height 8
click at [59, 157] on div "Log out" at bounding box center [150, 165] width 255 height 22
